Goal: Navigation & Orientation: Go to known website

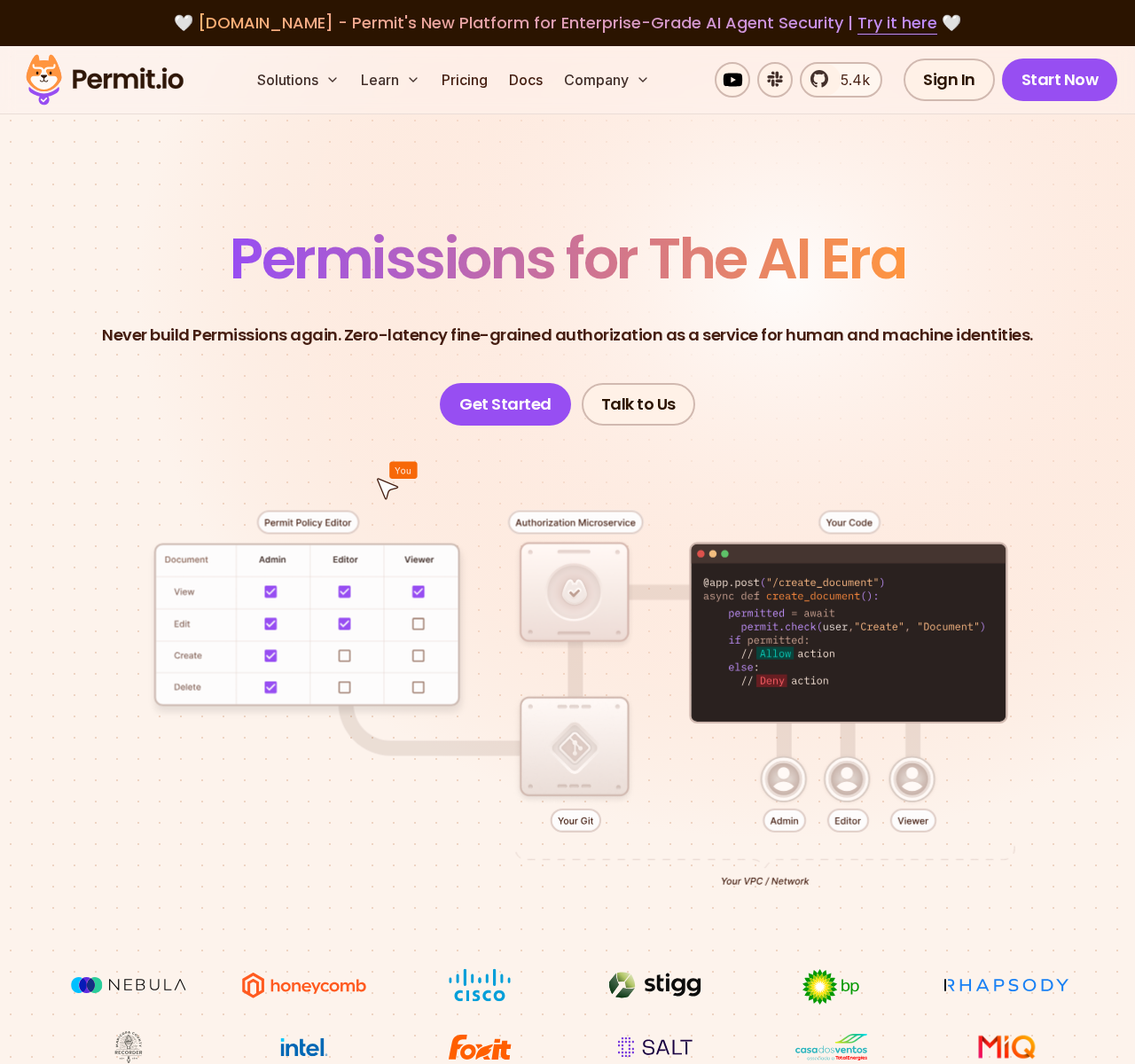
scroll to position [8765, 0]
